Goal: Contribute content: Add original content to the website for others to see

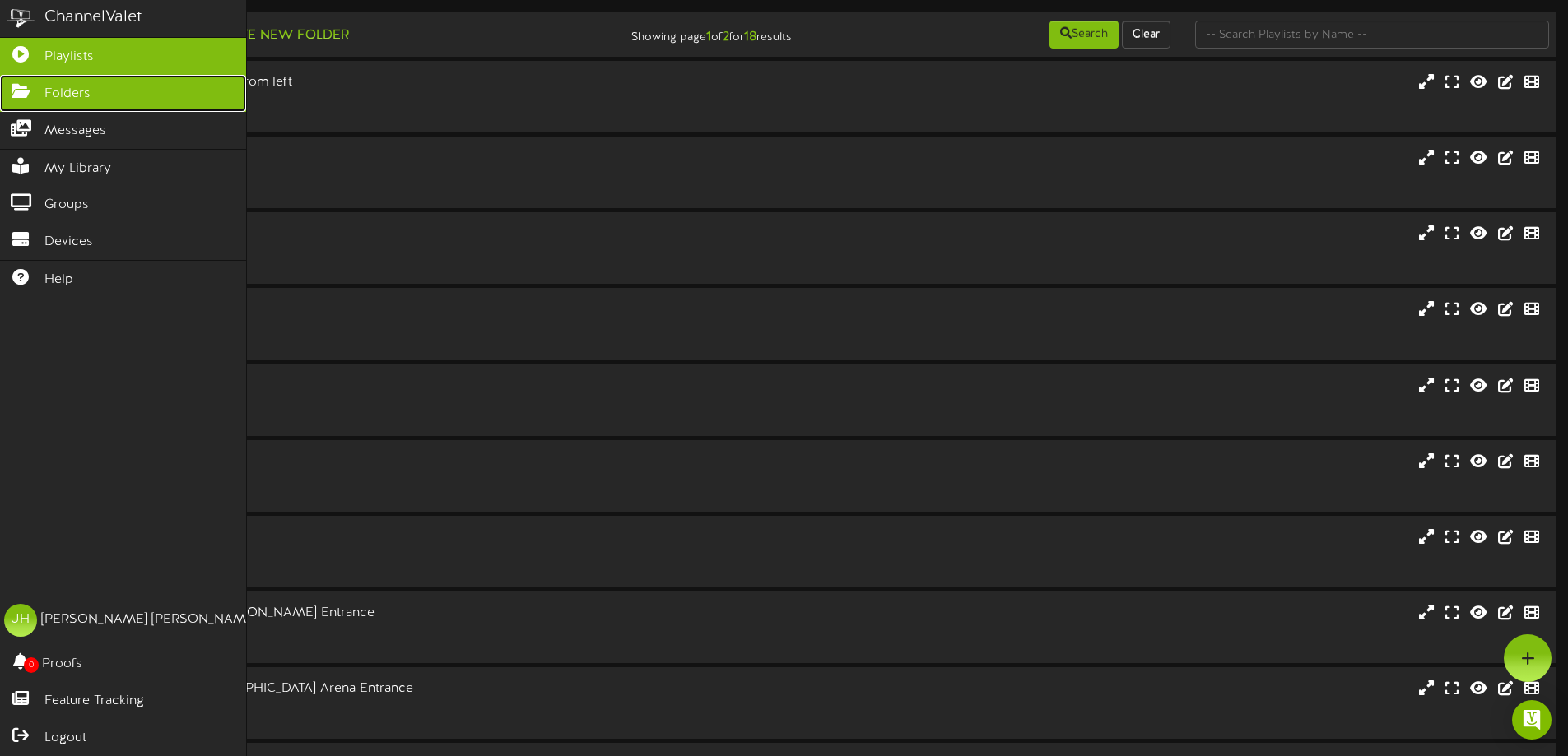
click at [28, 87] on icon at bounding box center [21, 89] width 41 height 12
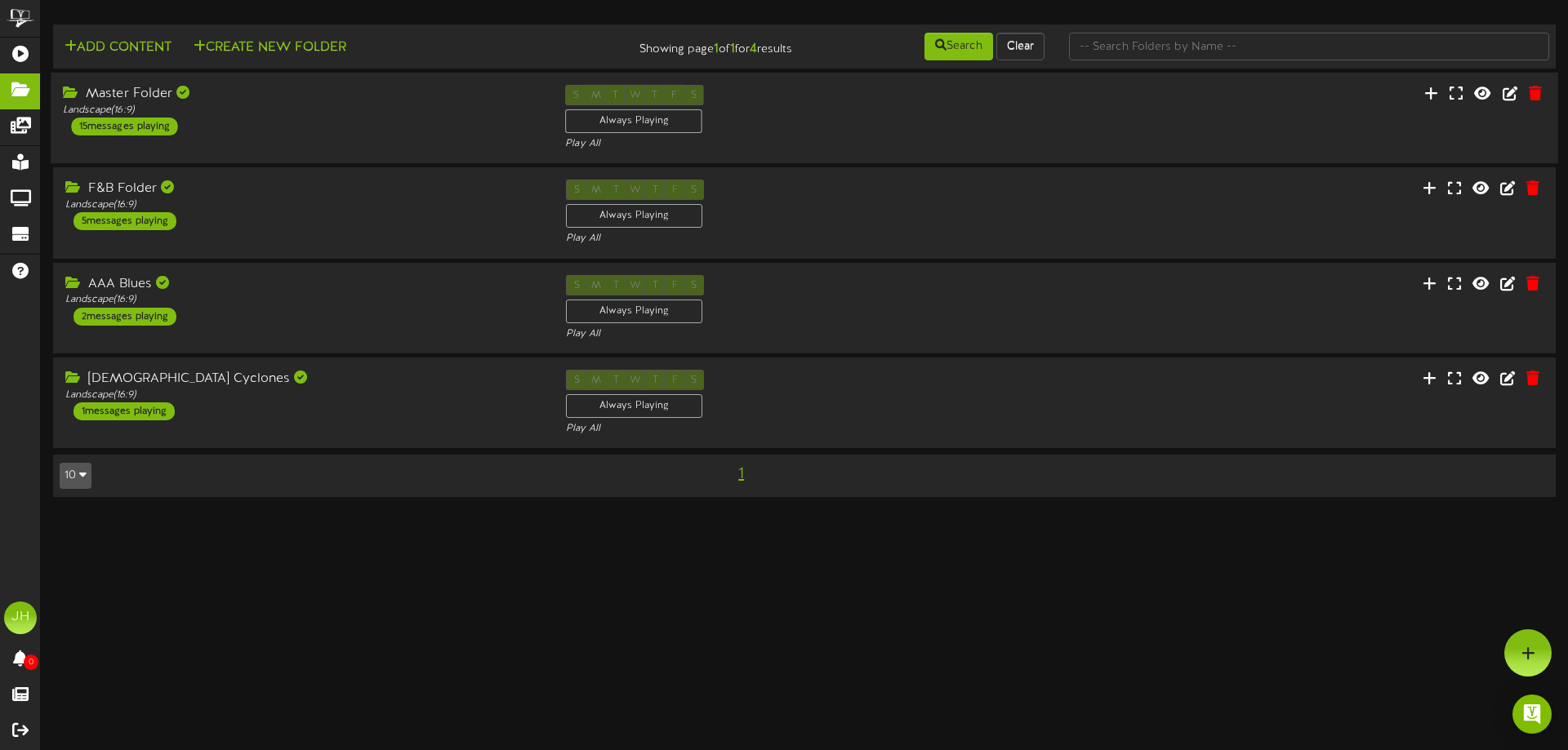
click at [346, 118] on div "Master Folder Landscape ( 16:9 ) 15 messages playing" at bounding box center [302, 110] width 502 height 51
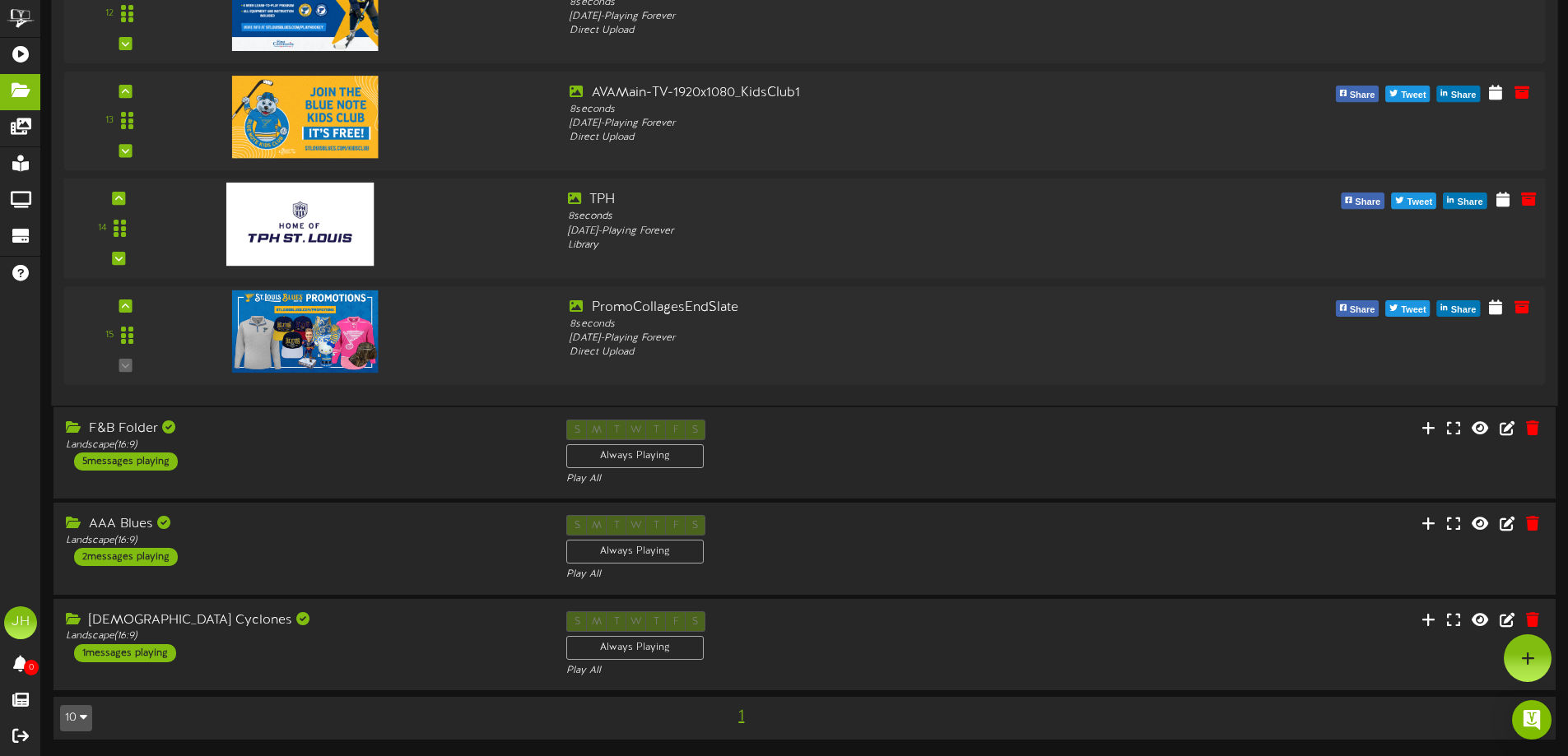
scroll to position [1222, 0]
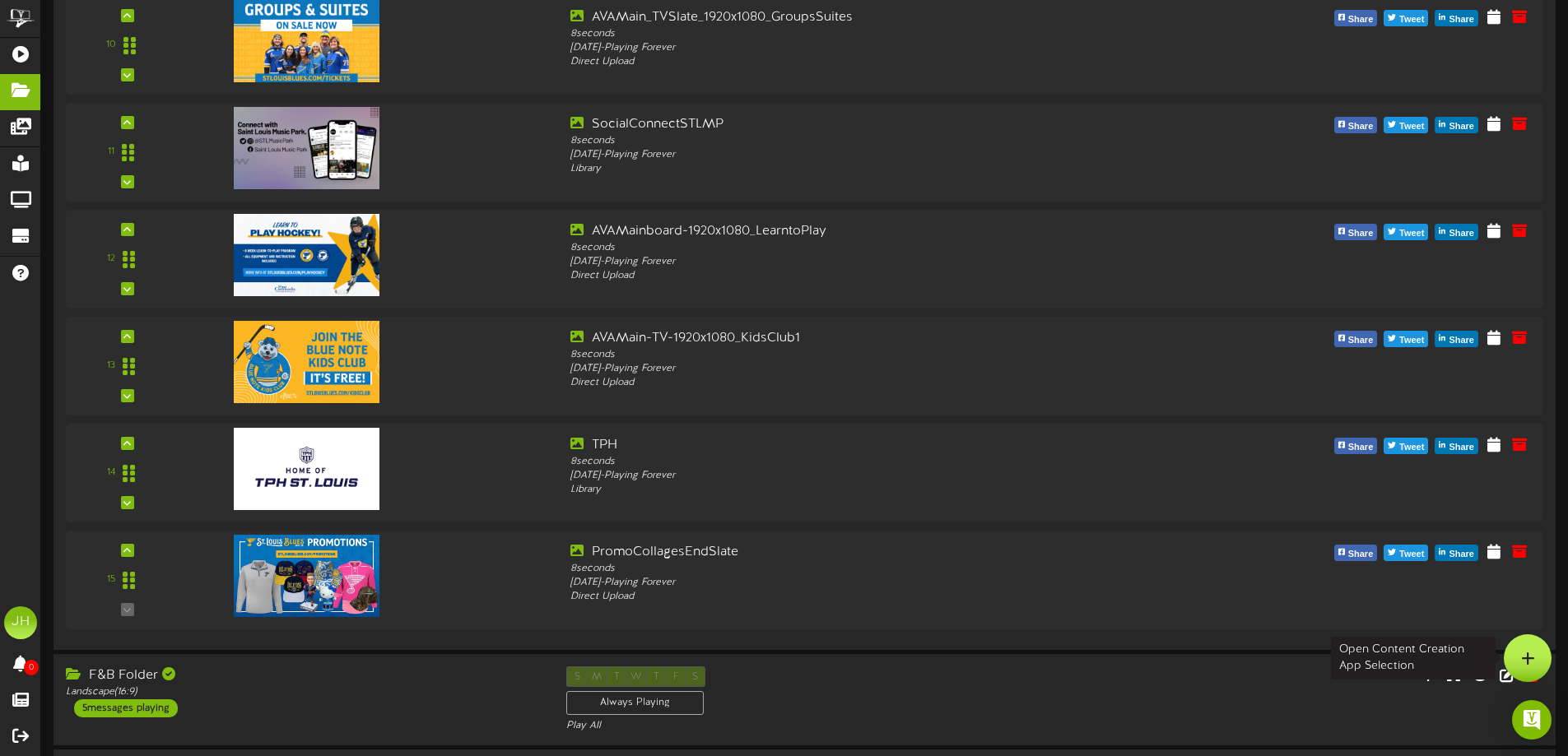
click at [1528, 657] on icon at bounding box center [1527, 658] width 14 height 15
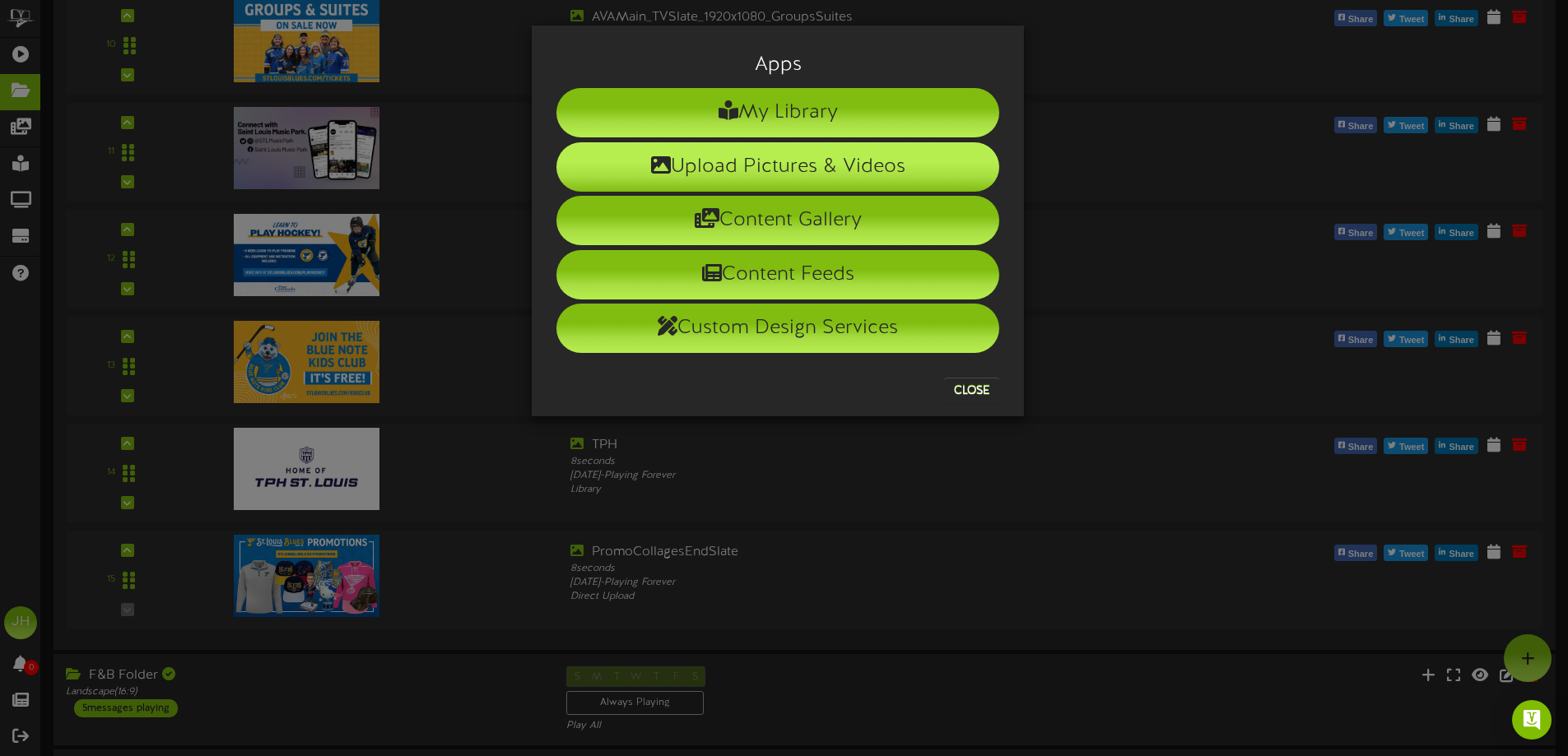
click at [789, 164] on li "Upload Pictures & Videos" at bounding box center [777, 167] width 443 height 50
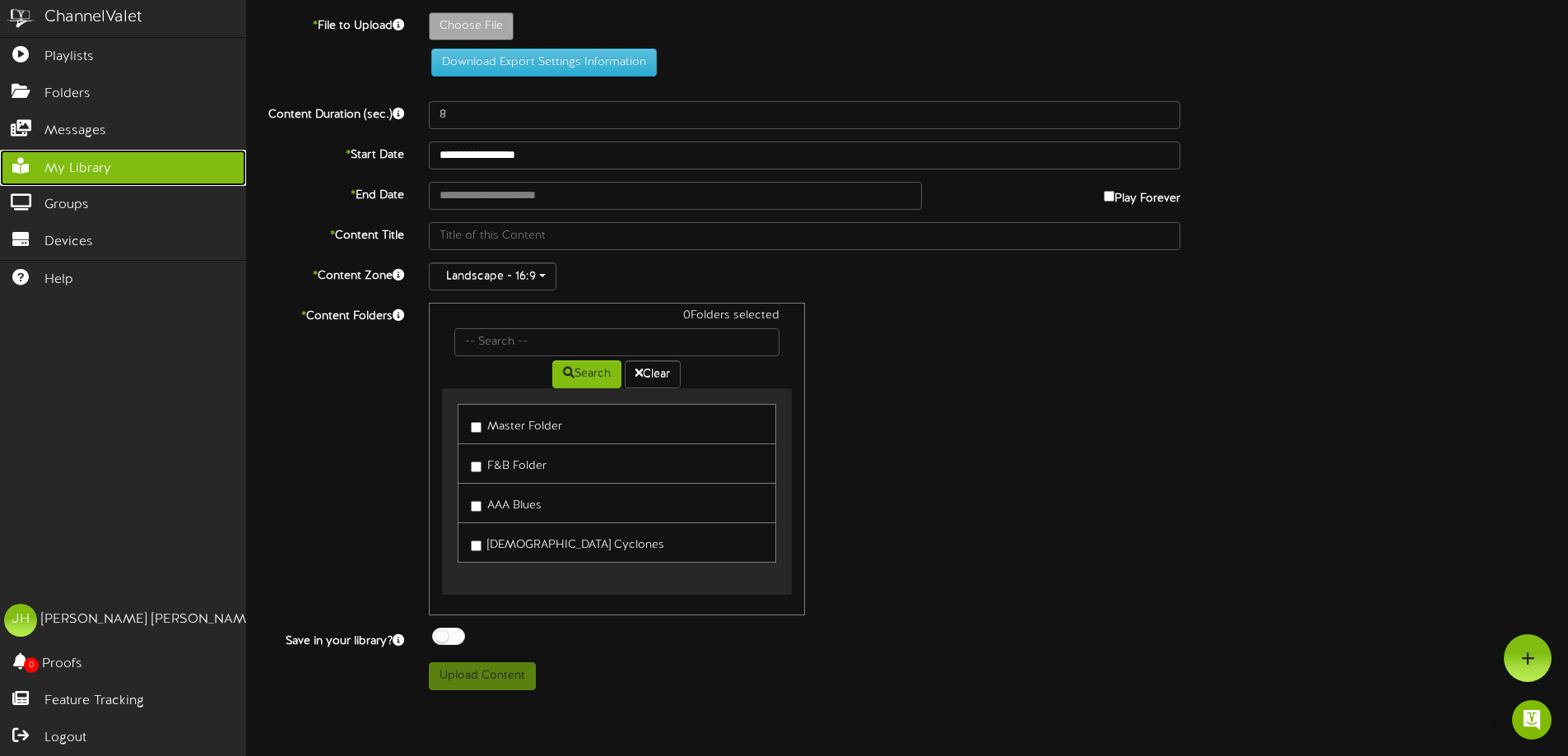
click at [72, 174] on span "My Library" at bounding box center [78, 169] width 67 height 19
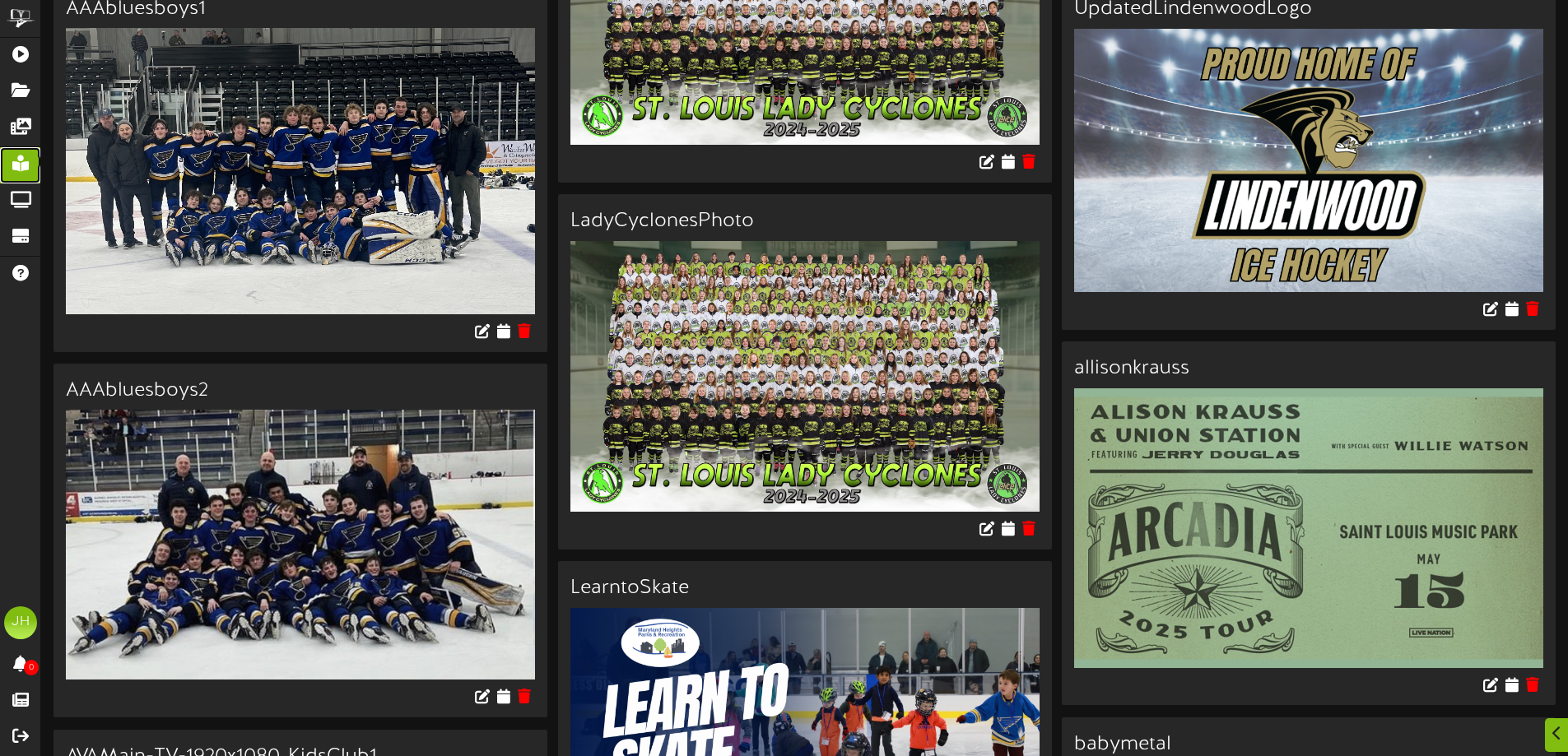
scroll to position [823, 0]
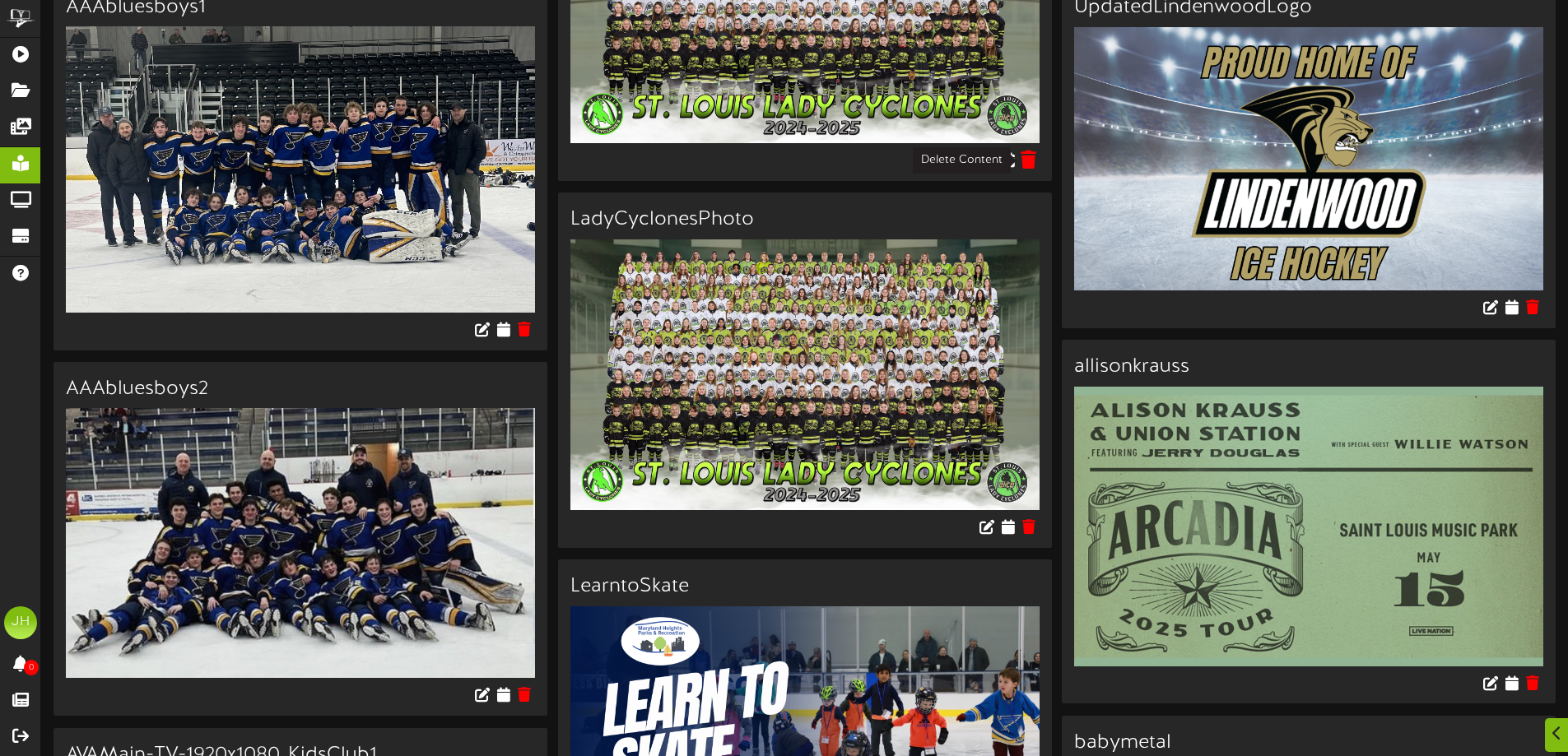
click at [1029, 157] on icon at bounding box center [1029, 160] width 16 height 18
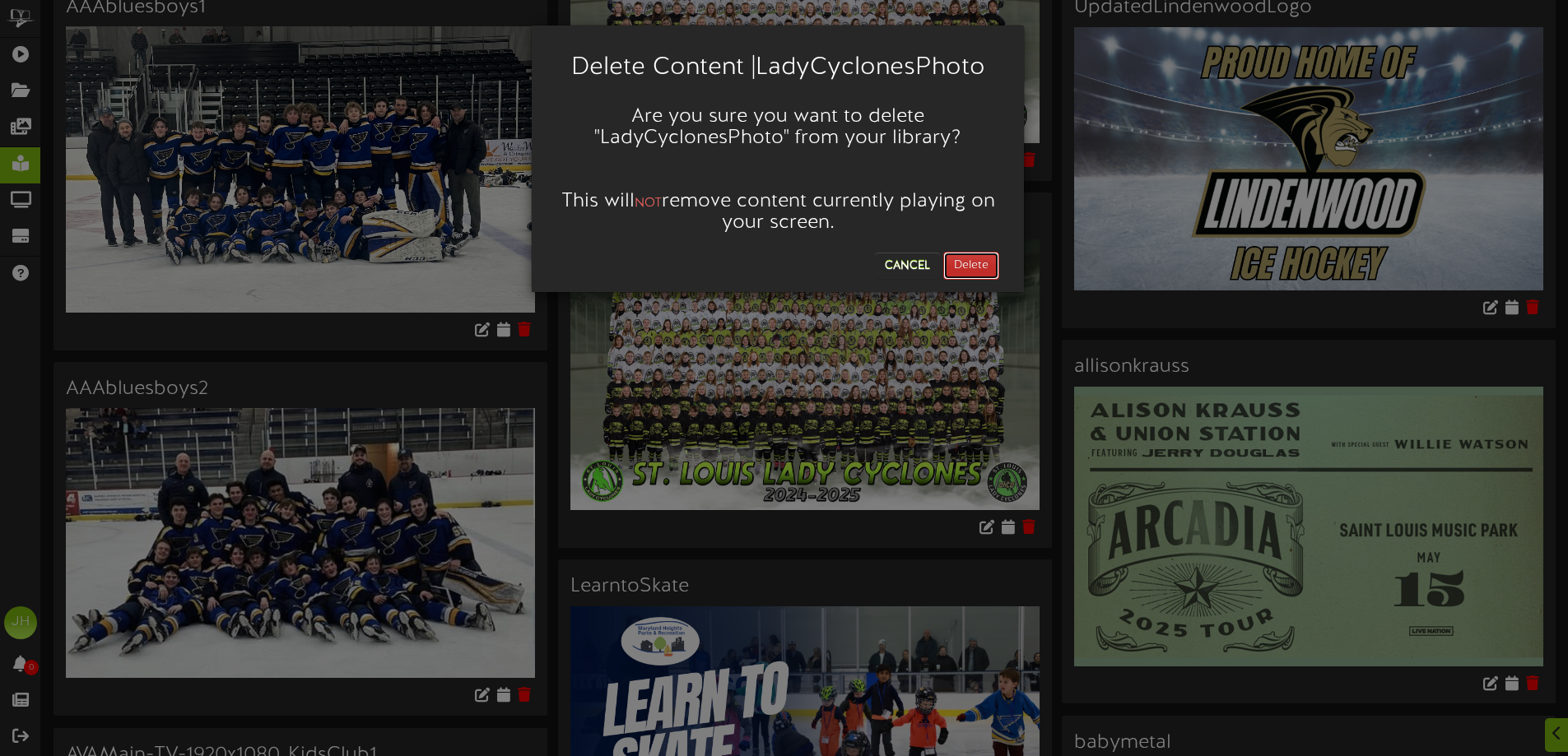
click at [978, 265] on button "Delete" at bounding box center [971, 266] width 56 height 28
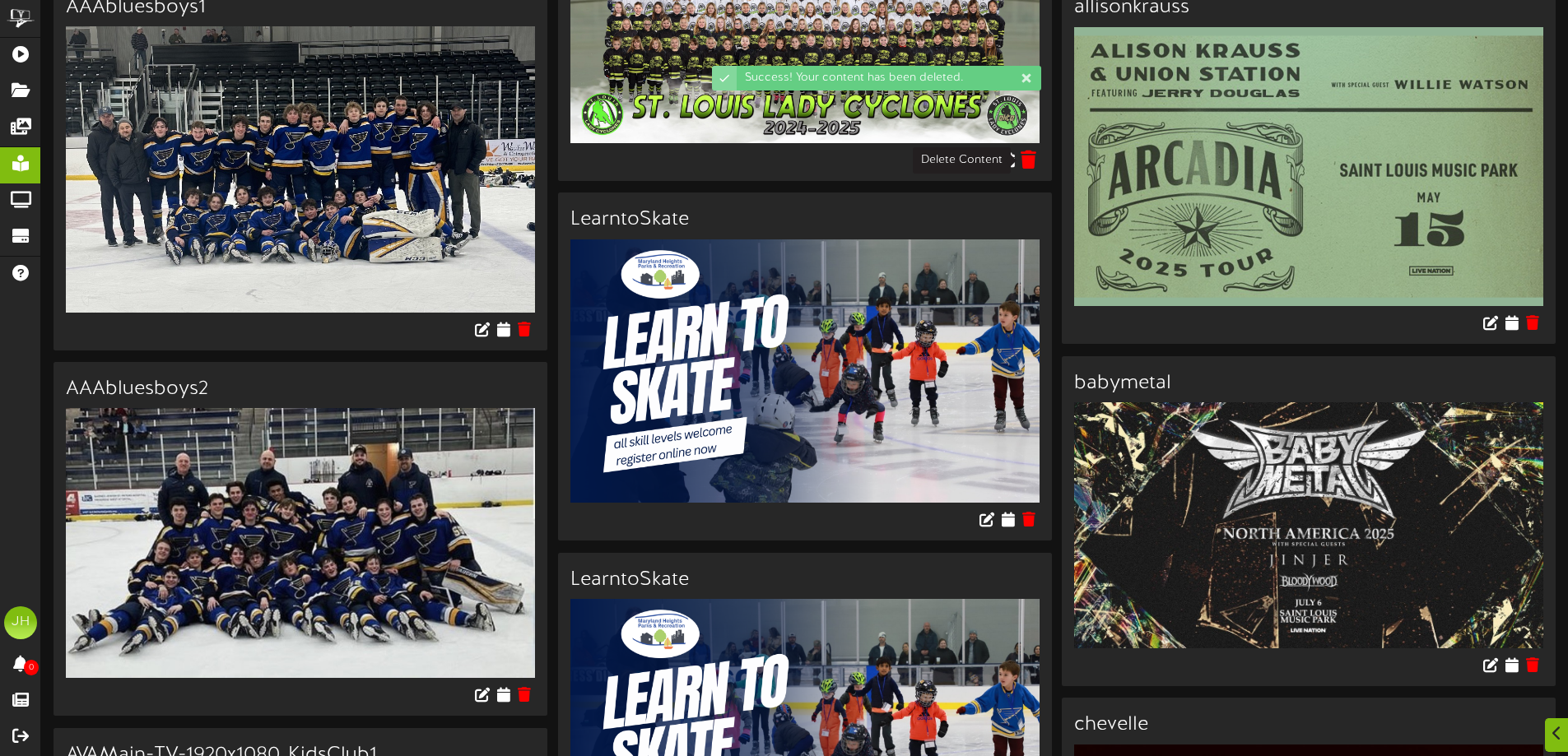
click at [1029, 161] on icon at bounding box center [1029, 160] width 16 height 18
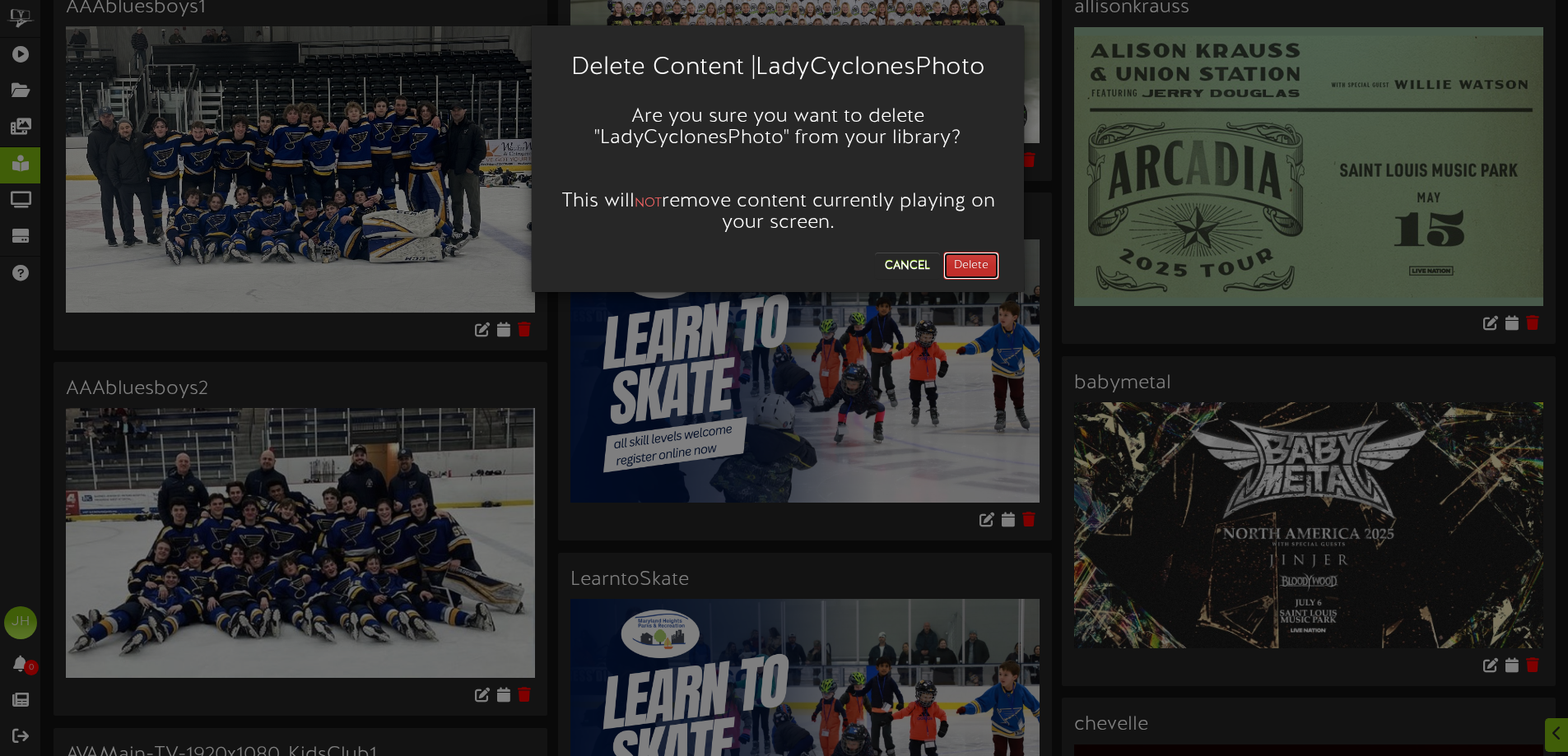
click at [966, 260] on button "Delete" at bounding box center [971, 266] width 56 height 28
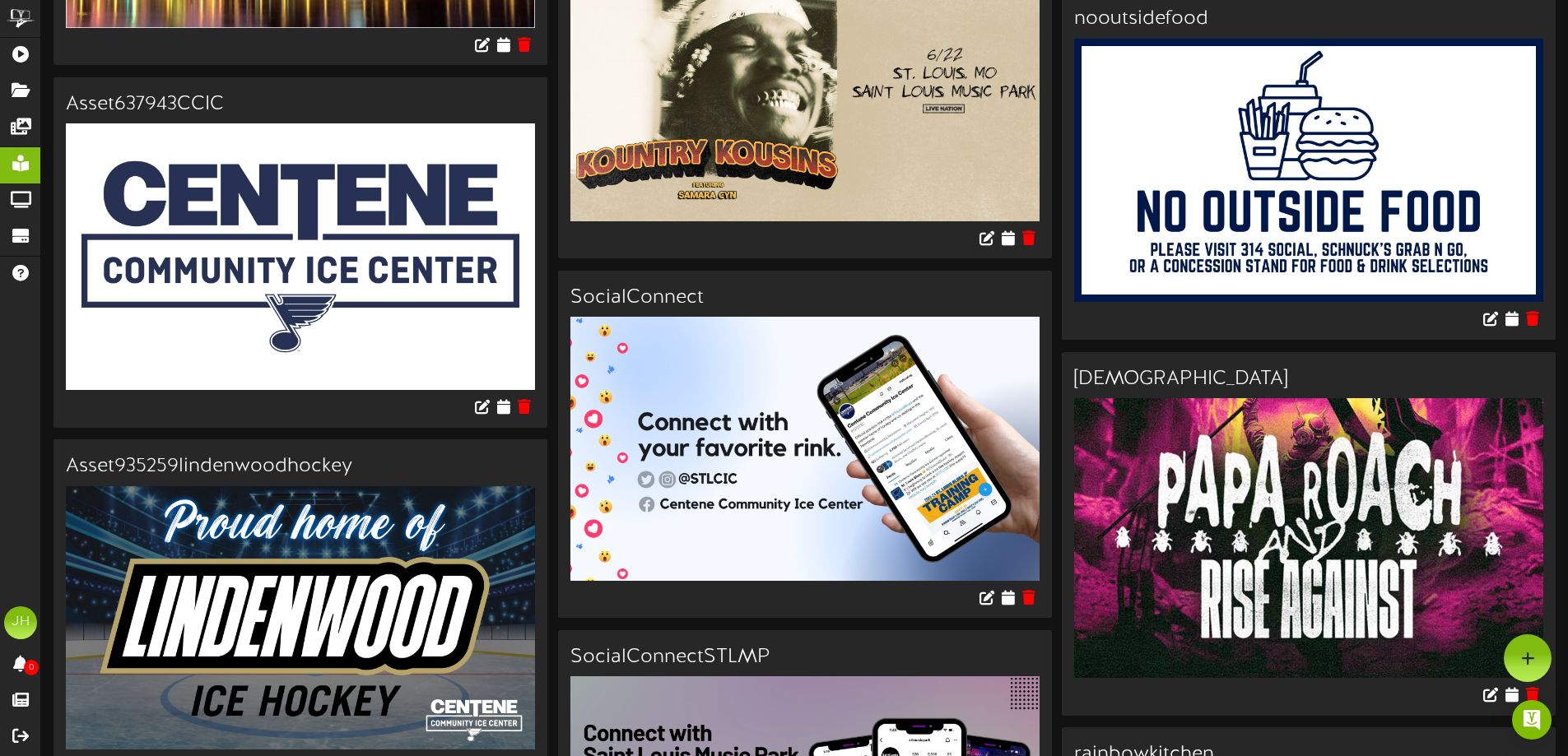
scroll to position [4854, 0]
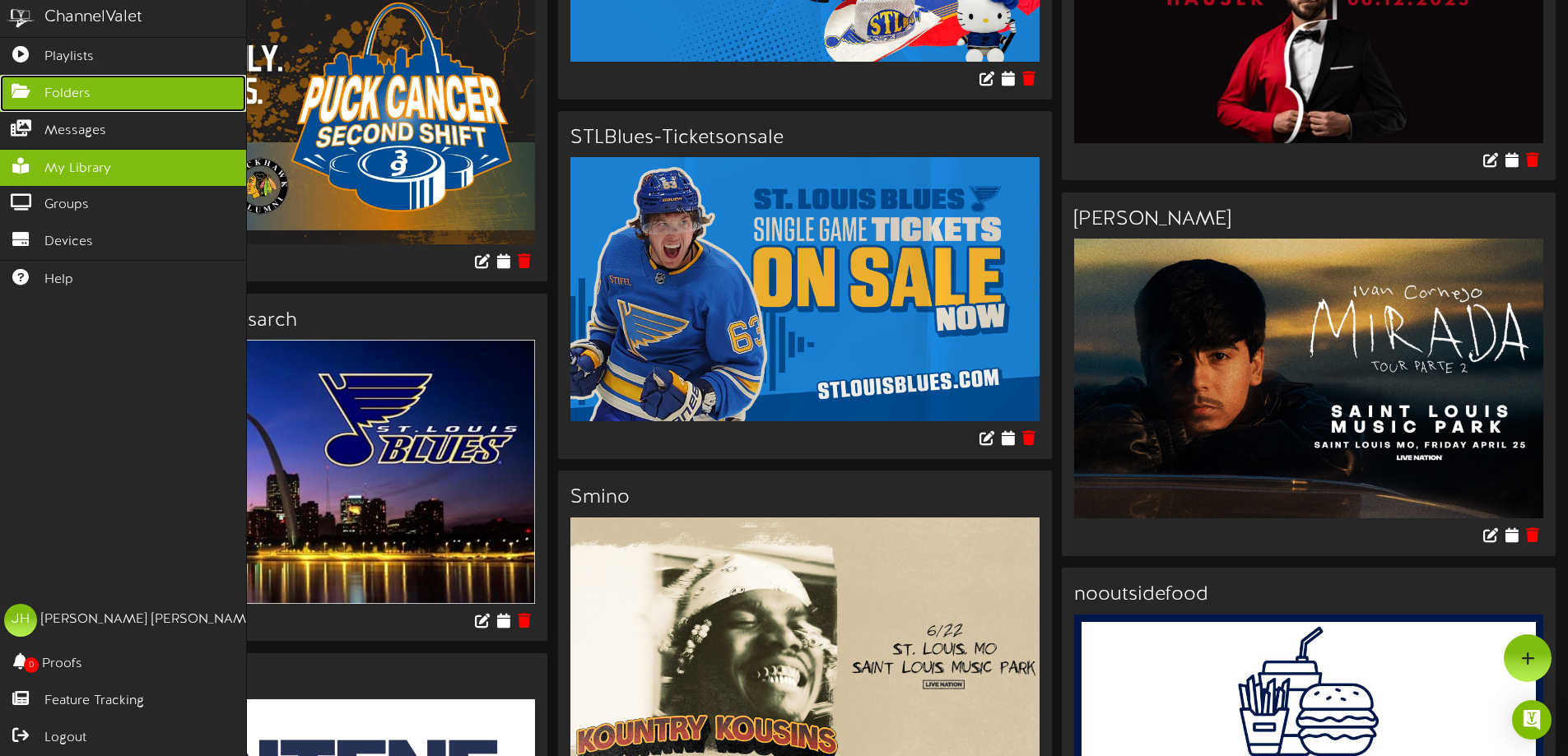
click at [26, 86] on icon at bounding box center [21, 89] width 41 height 12
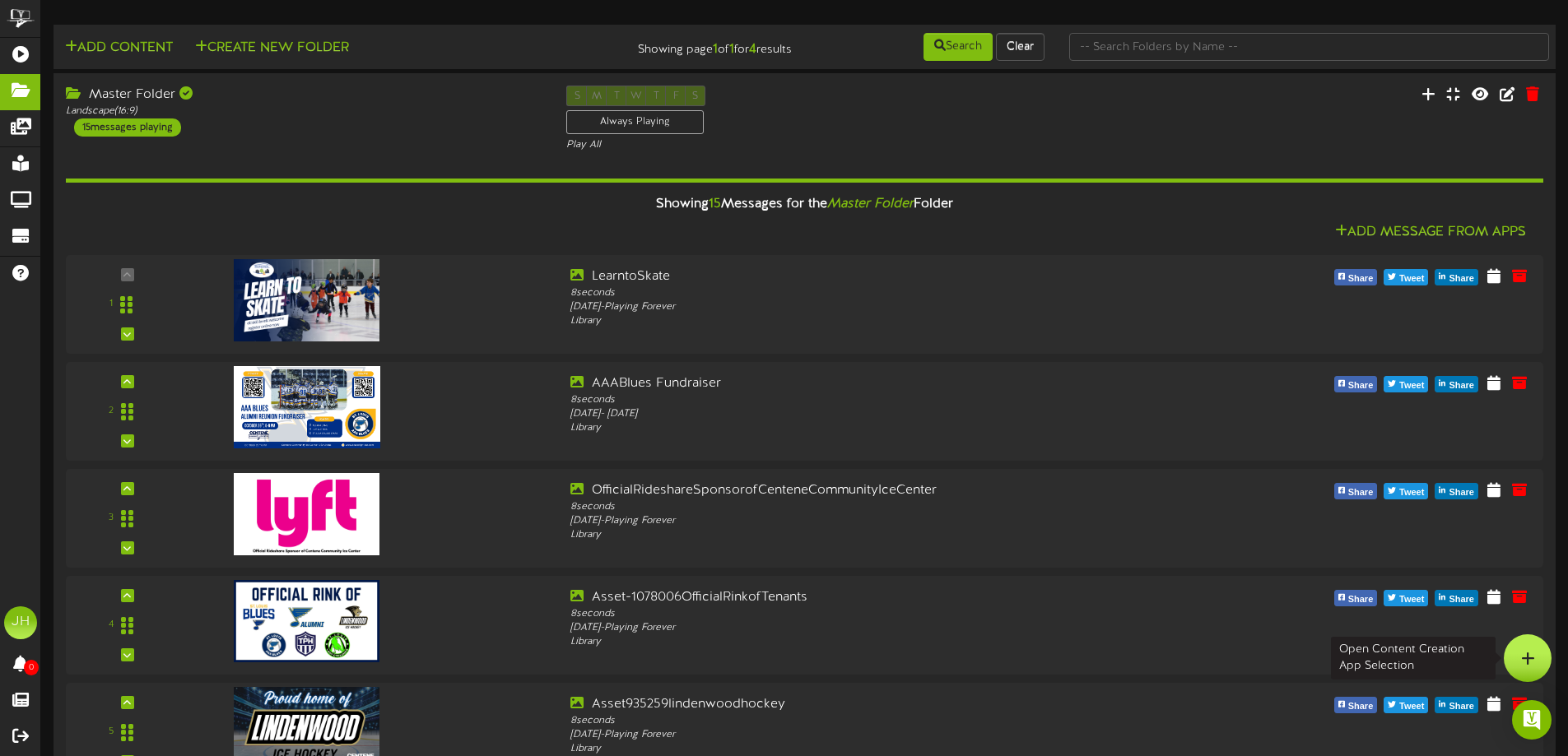
click at [1541, 658] on div at bounding box center [1527, 658] width 48 height 48
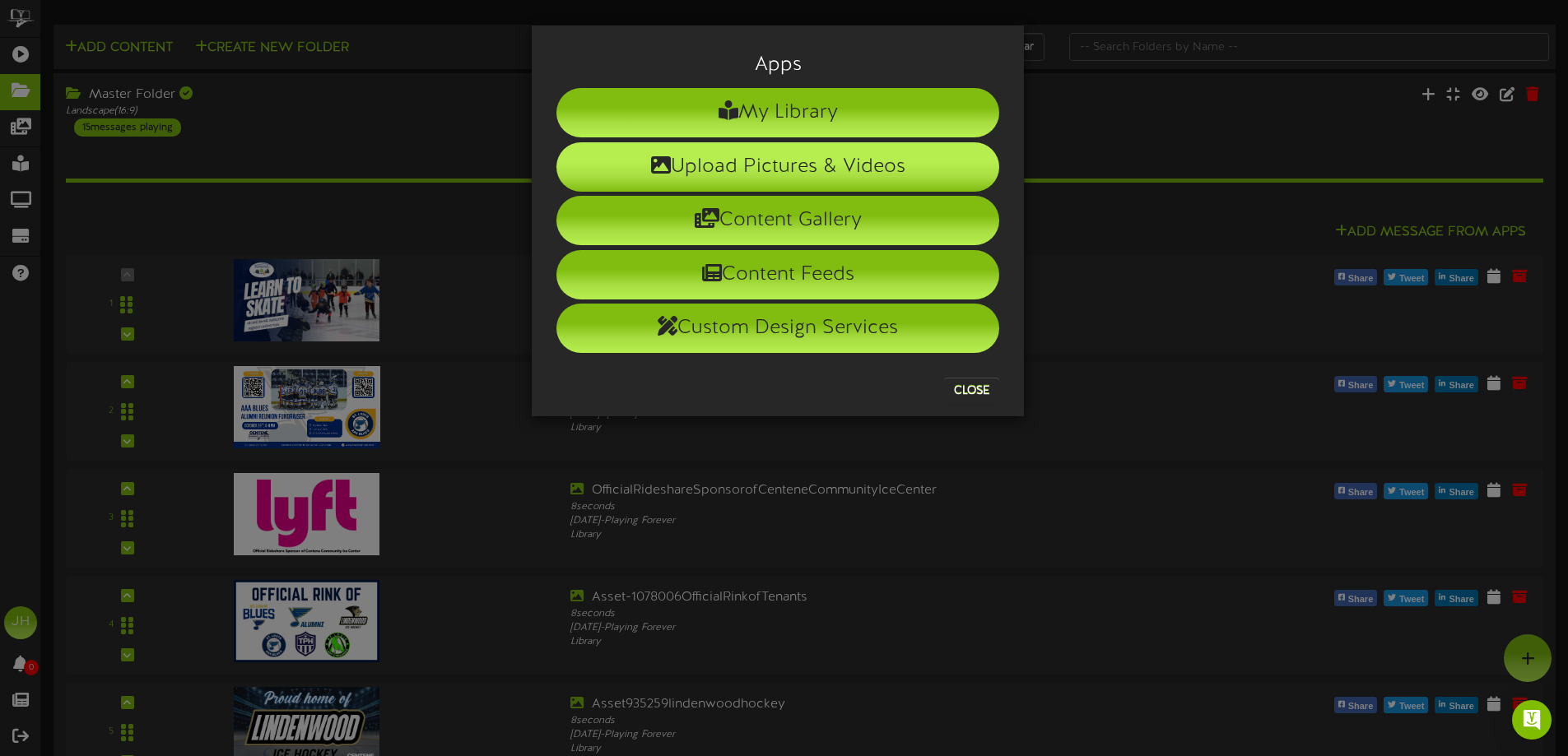
click at [747, 159] on li "Upload Pictures & Videos" at bounding box center [777, 167] width 443 height 50
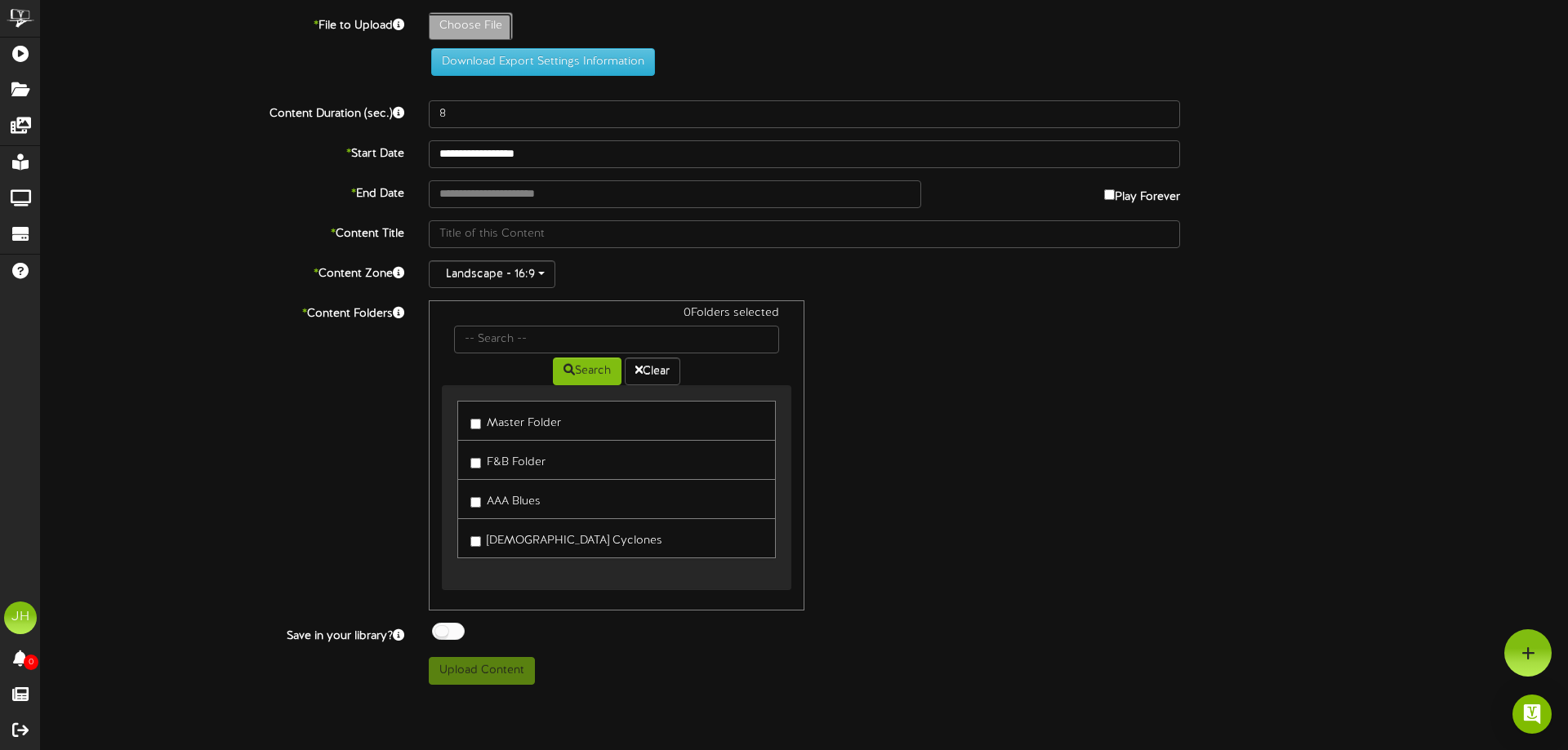
click at [1519, 661] on div at bounding box center [1528, 653] width 48 height 48
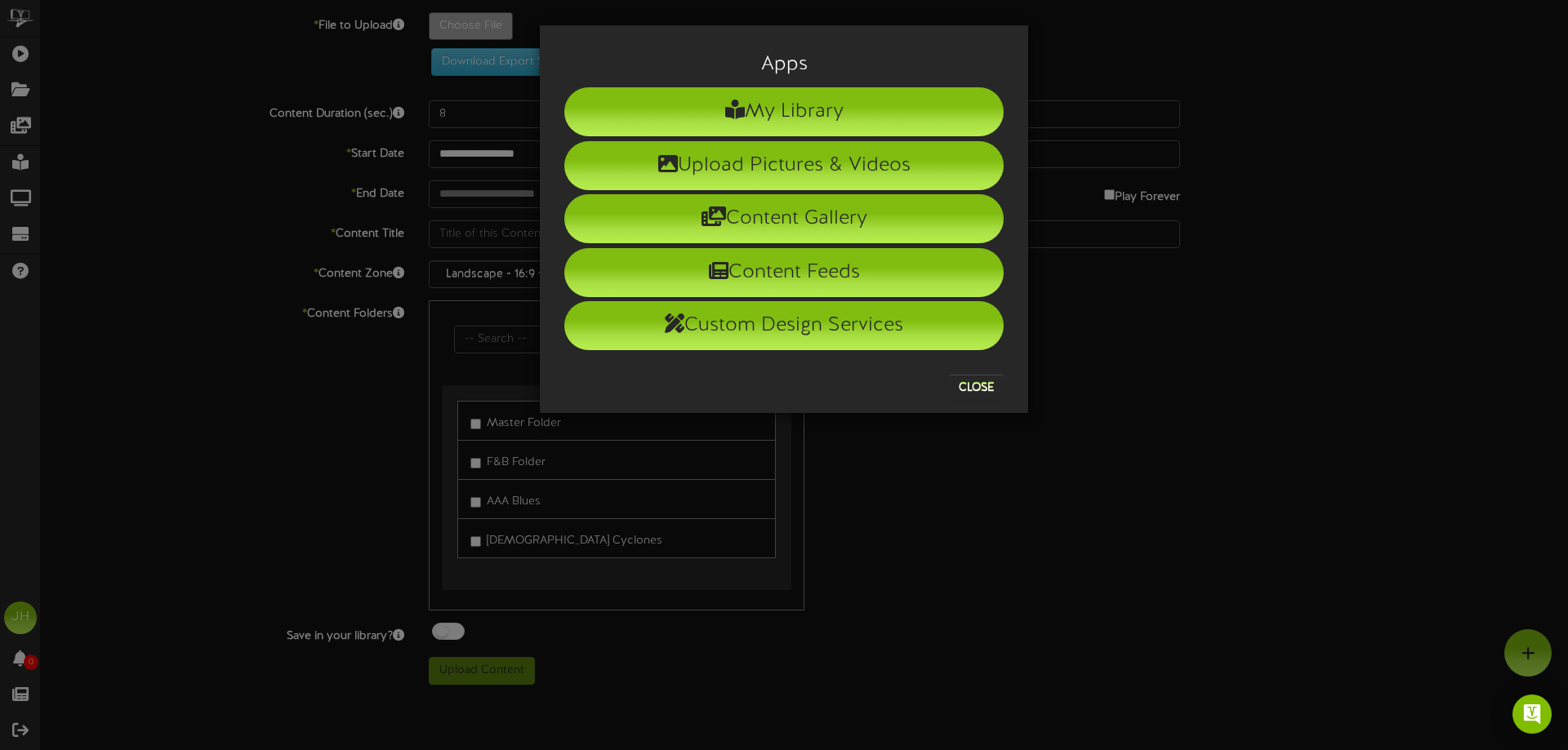
click at [1258, 416] on div "Apps My Library Upload Pictures & Videos Content Gallery Content Feeds Custom D…" at bounding box center [784, 375] width 1568 height 750
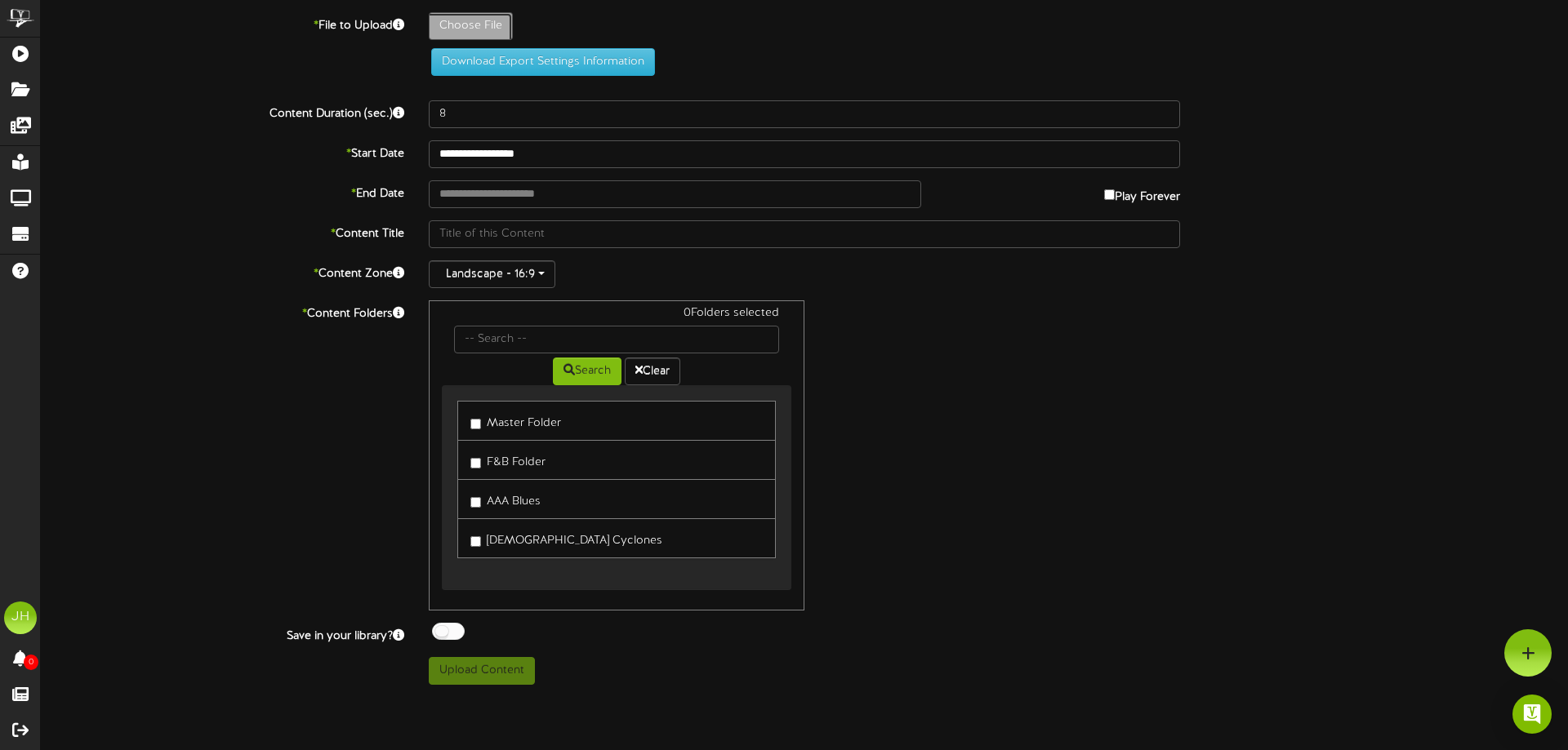
type input "**********"
type input "Gateway-To-Figure-Skating_CCIC_1920x1080"
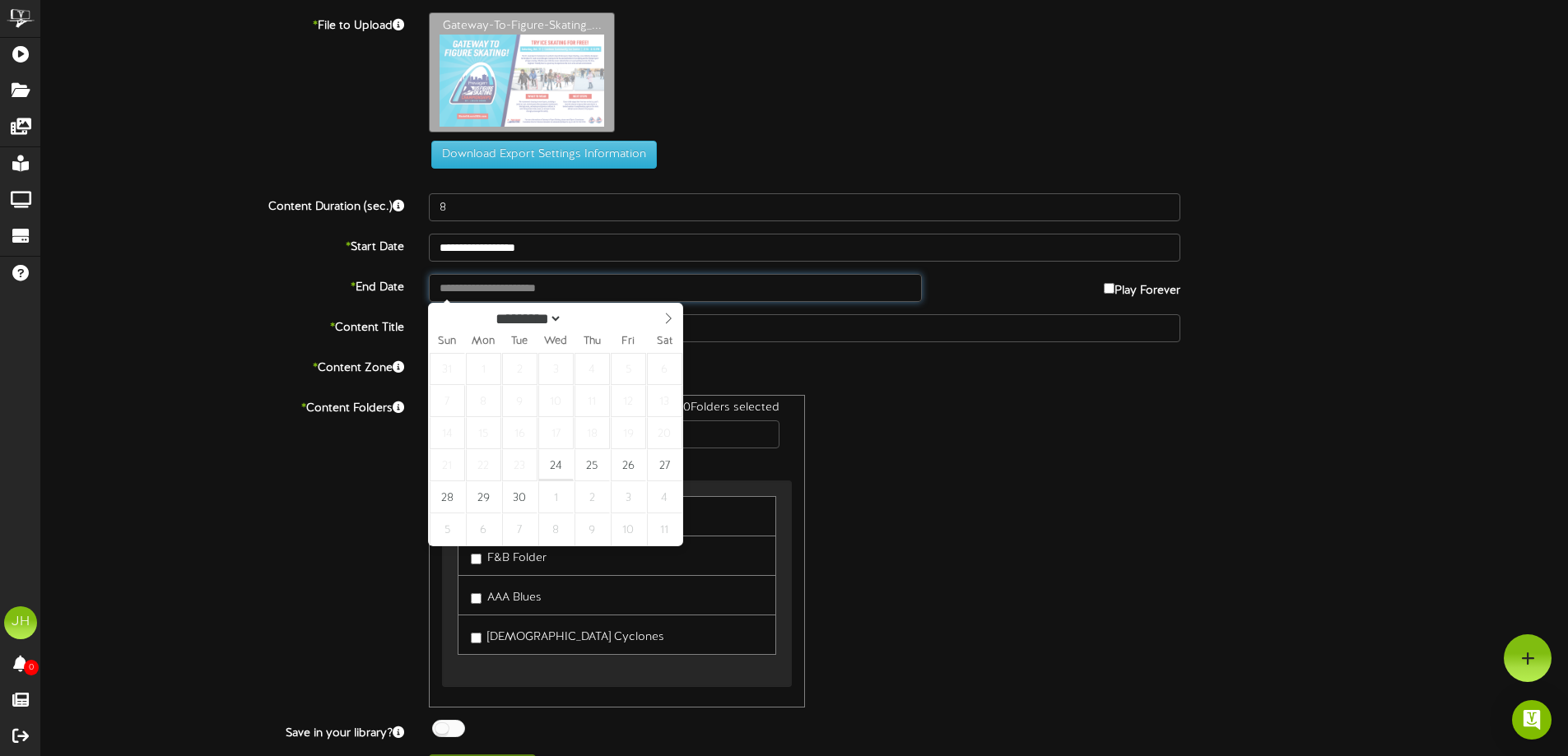
click at [463, 282] on input "text" at bounding box center [674, 288] width 492 height 28
type input "**********"
click at [562, 318] on select "********* ******* ******** ********" at bounding box center [526, 317] width 73 height 17
select select "*"
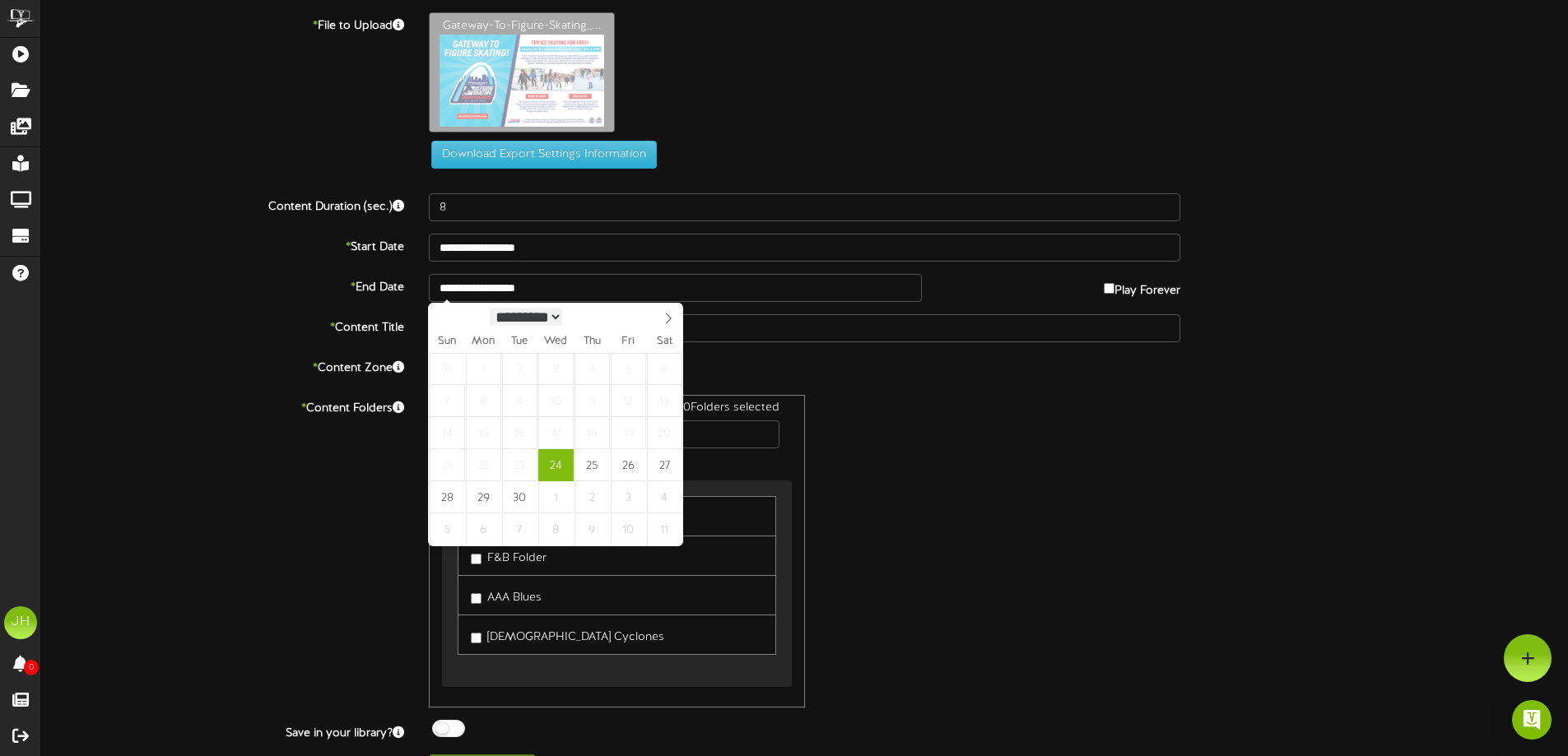
click at [490, 309] on select "********* ******* ******** ********" at bounding box center [526, 317] width 73 height 17
type input "**********"
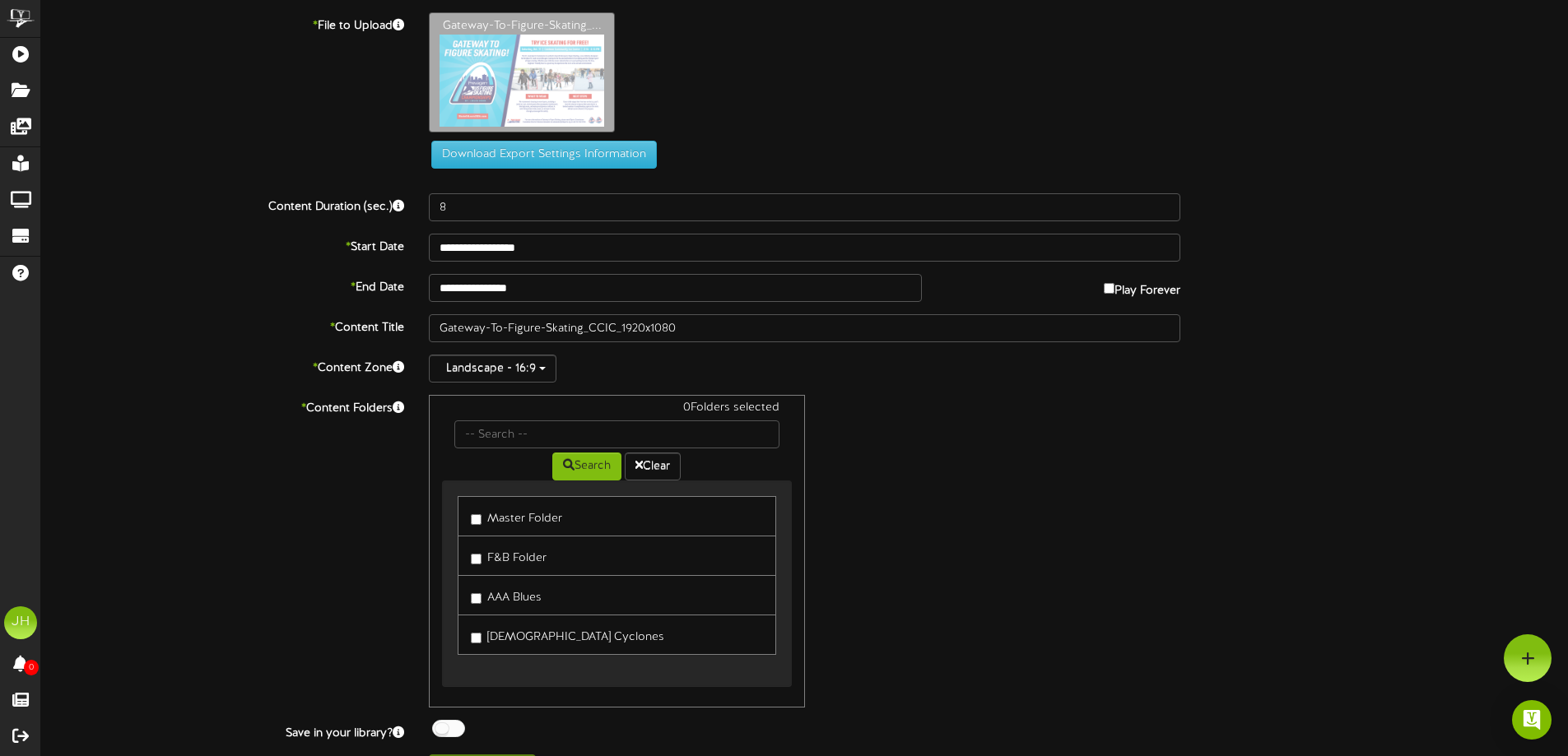
click at [1044, 444] on div "0 Folders selected Search Clear Master Folder F&B Folder AAA Blues [DEMOGRAPHIC…" at bounding box center [804, 551] width 776 height 313
click at [496, 521] on label "Master Folder" at bounding box center [516, 516] width 91 height 22
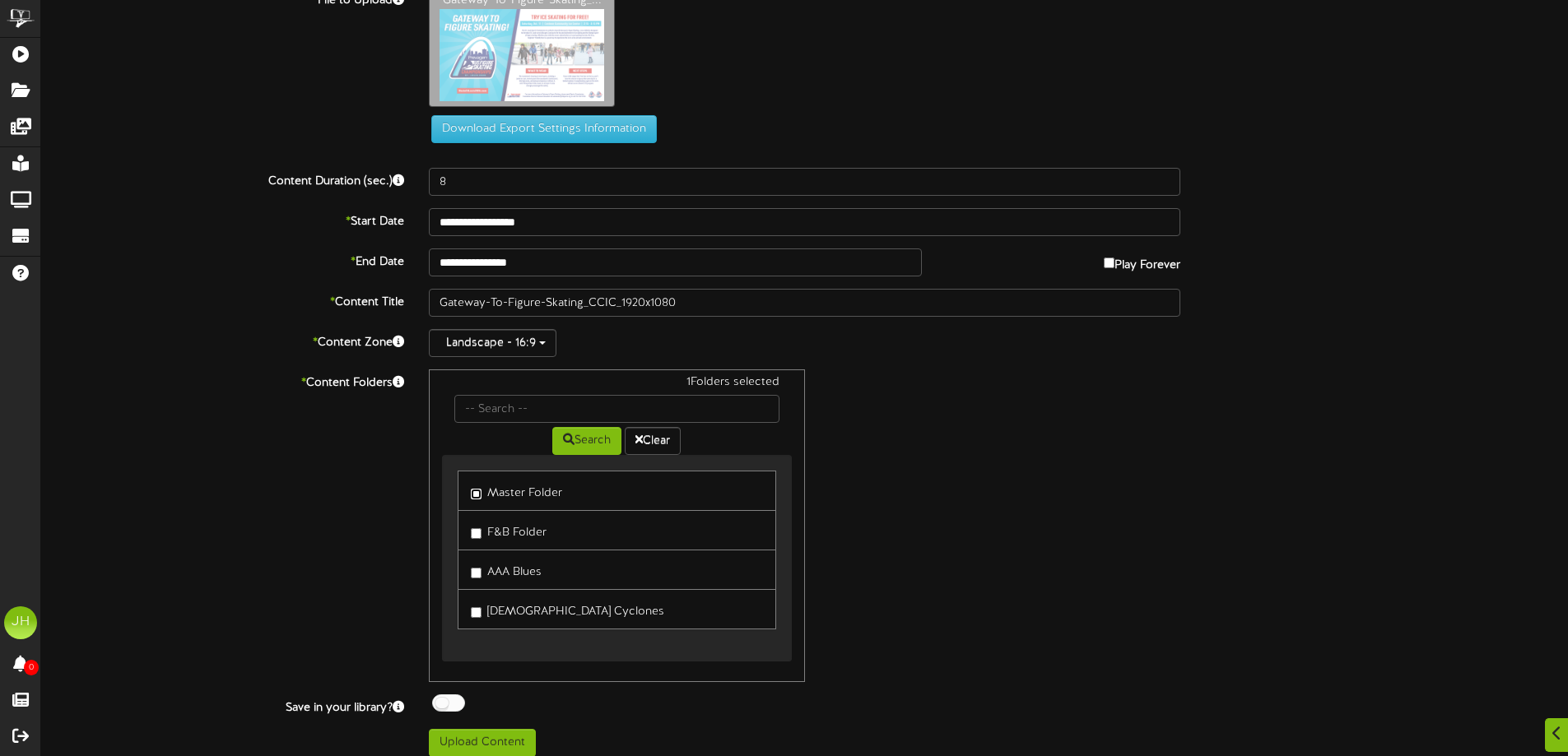
scroll to position [39, 0]
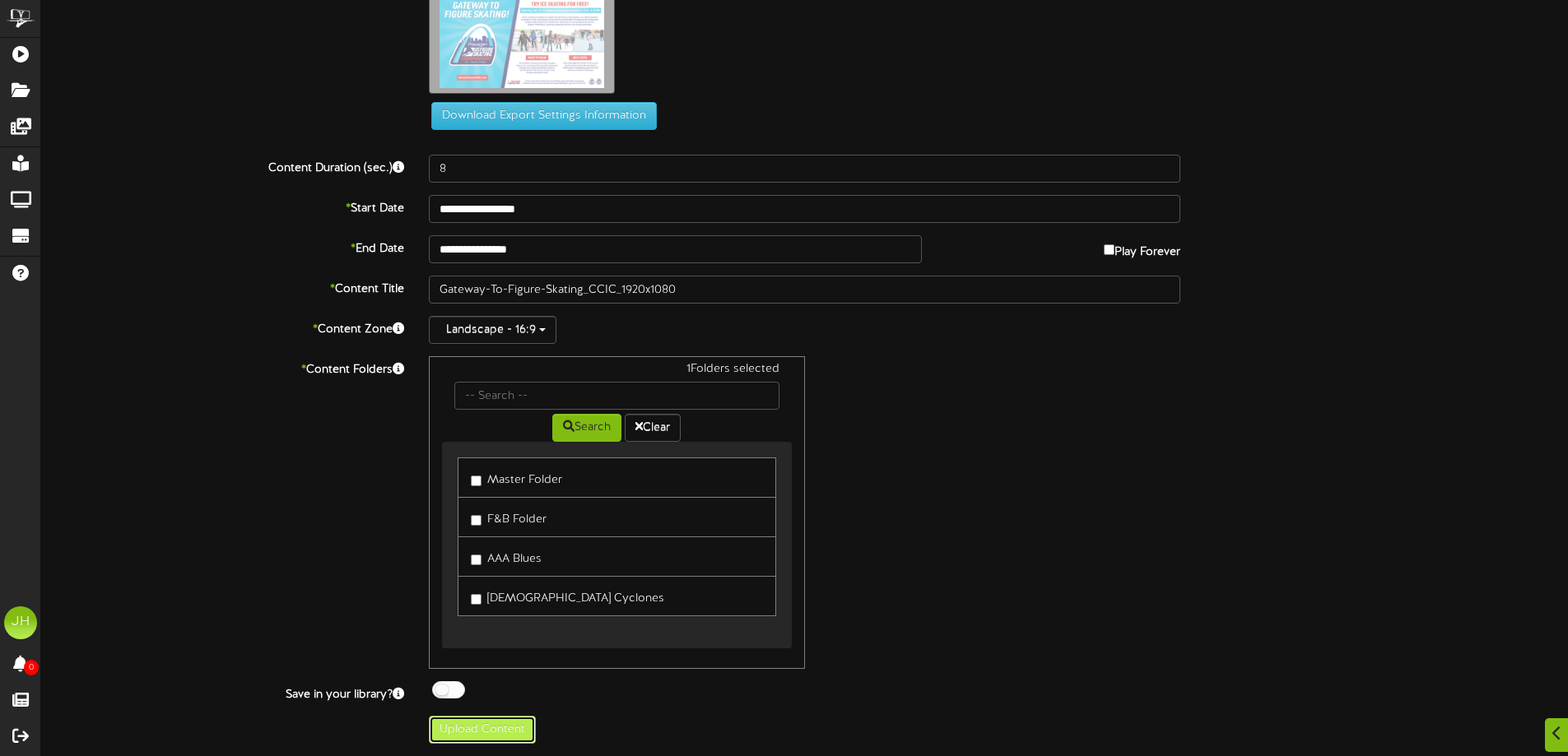
click at [473, 730] on button "Upload Content" at bounding box center [482, 730] width 107 height 28
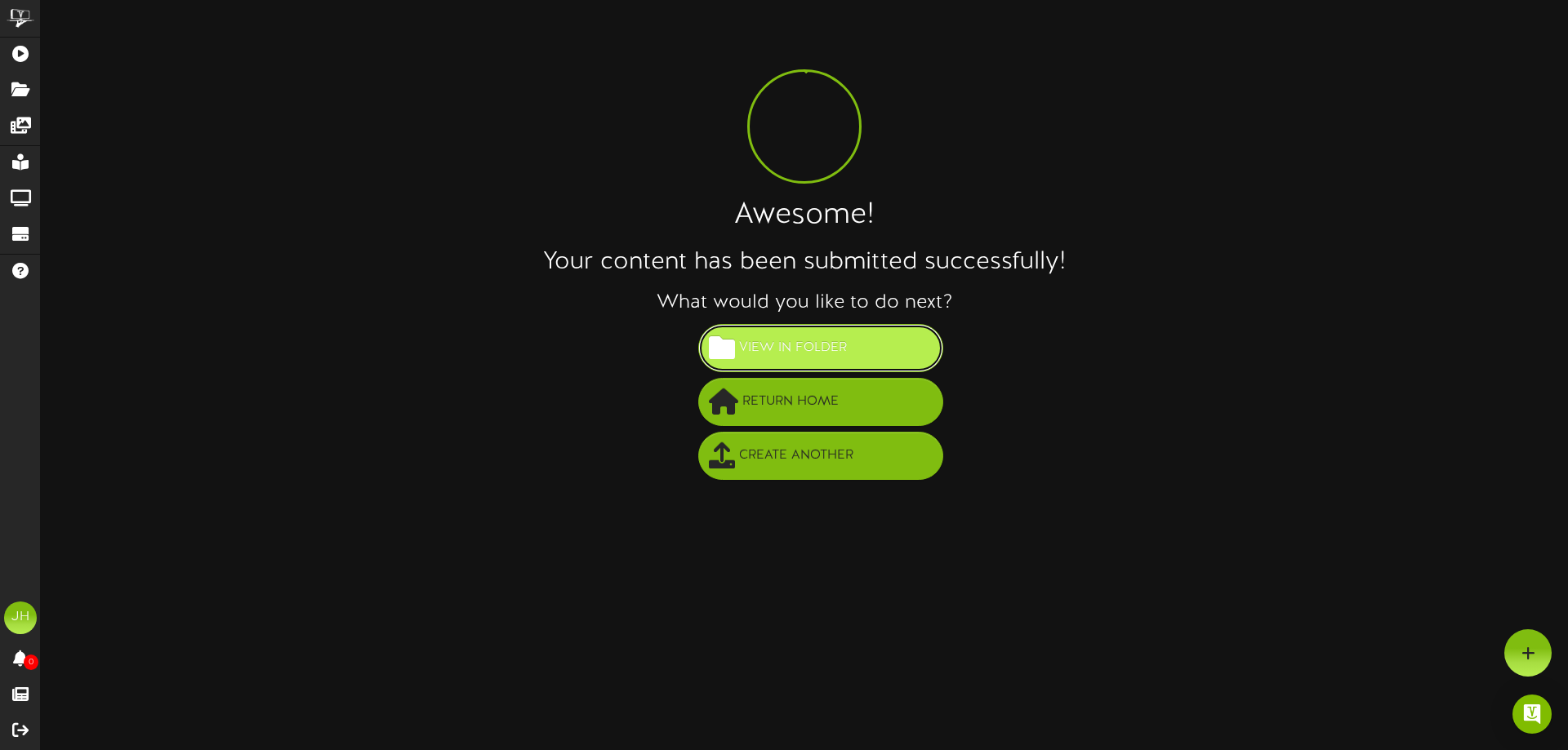
click at [786, 354] on span "View in Folder" at bounding box center [792, 348] width 116 height 27
